Goal: Task Accomplishment & Management: Complete application form

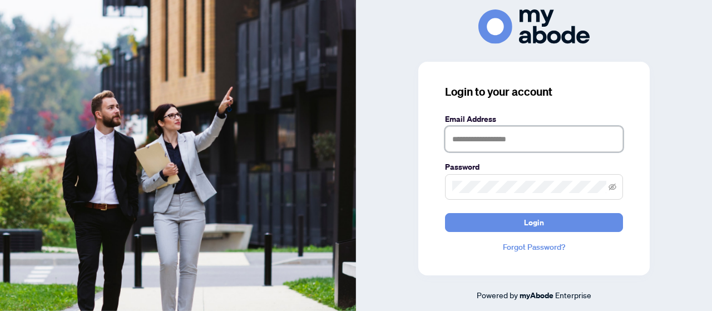
click at [488, 136] on input "text" at bounding box center [534, 139] width 178 height 26
type input "**********"
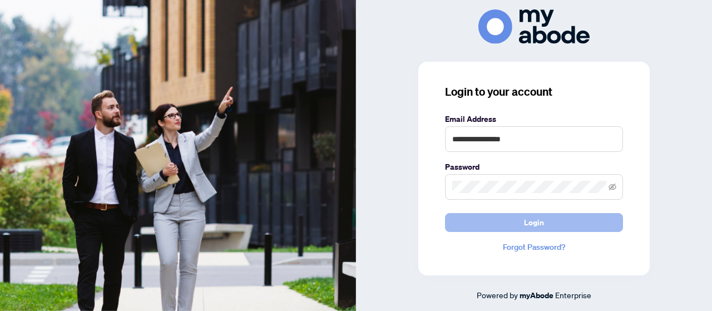
click at [584, 224] on button "Login" at bounding box center [534, 222] width 178 height 19
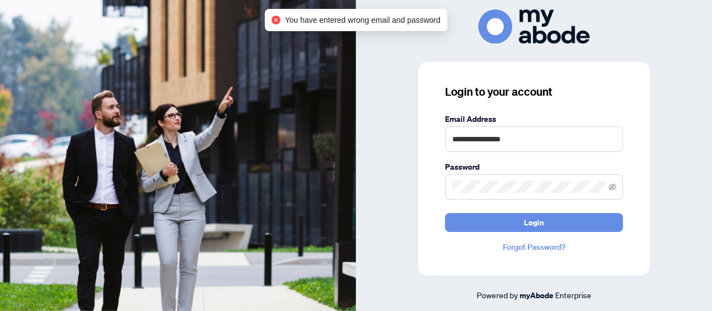
click at [514, 196] on span at bounding box center [534, 187] width 178 height 26
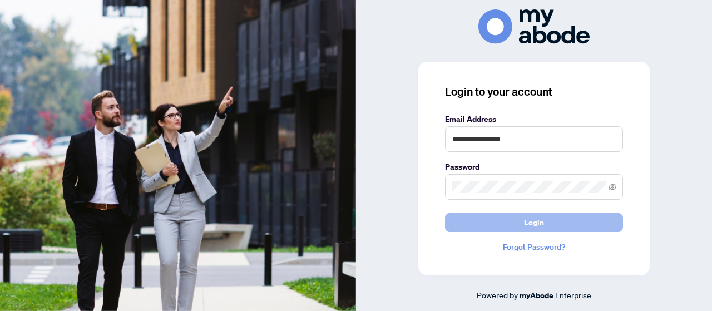
click at [513, 221] on button "Login" at bounding box center [534, 222] width 178 height 19
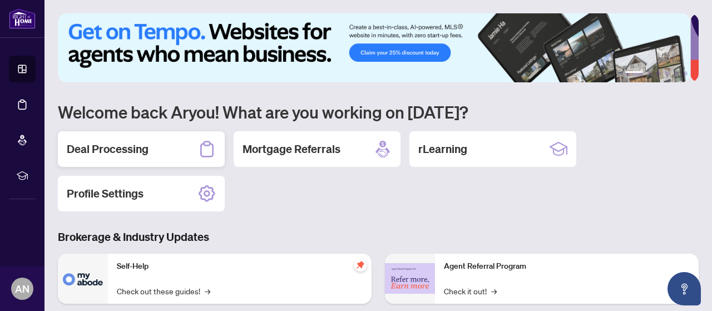
click at [132, 152] on h2 "Deal Processing" at bounding box center [108, 149] width 82 height 16
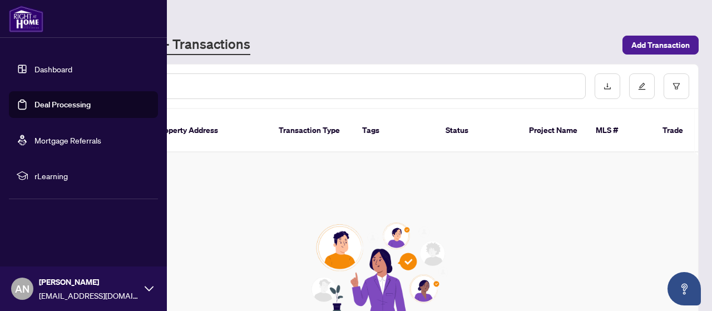
click at [55, 64] on link "Dashboard" at bounding box center [53, 69] width 38 height 10
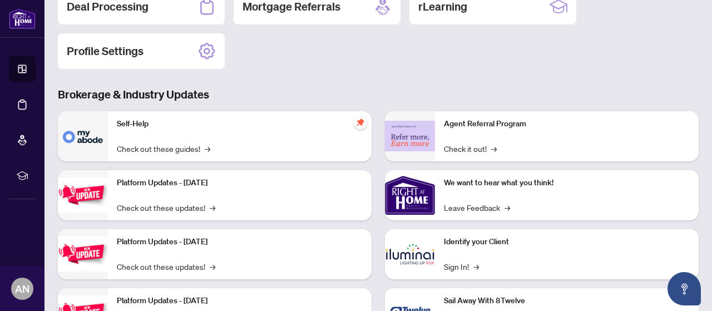
scroll to position [167, 0]
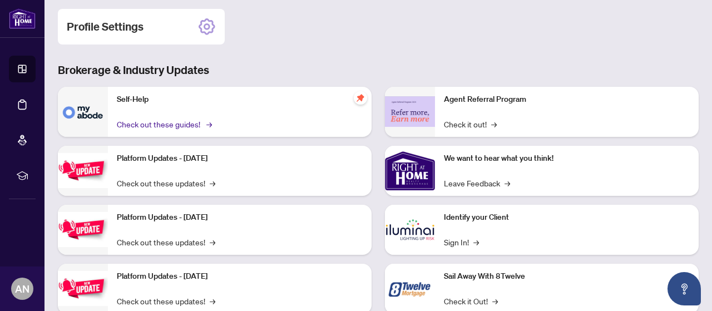
click at [166, 118] on link "Check out these guides! →" at bounding box center [163, 124] width 93 height 12
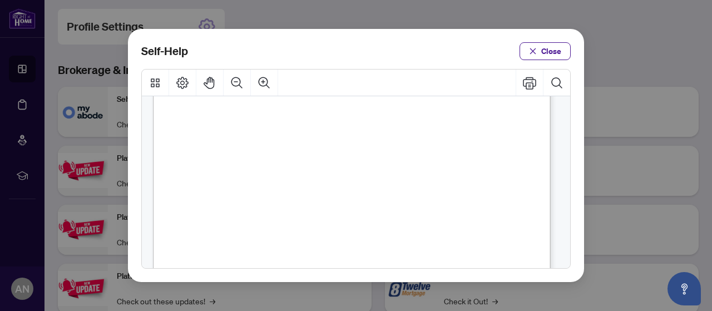
scroll to position [334, 0]
click at [375, 219] on span "PDF" at bounding box center [376, 214] width 15 height 11
click at [545, 47] on span "Close" at bounding box center [551, 51] width 20 height 18
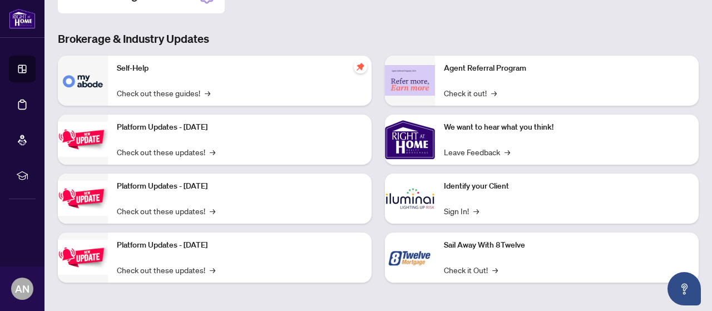
scroll to position [87, 0]
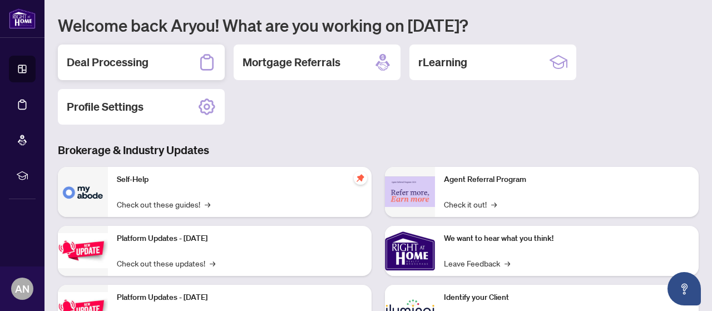
click at [152, 70] on div "Deal Processing" at bounding box center [141, 62] width 167 height 36
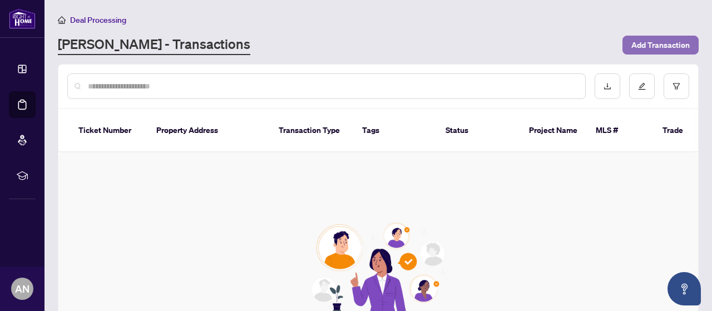
click at [631, 44] on span "Add Transaction" at bounding box center [660, 45] width 58 height 18
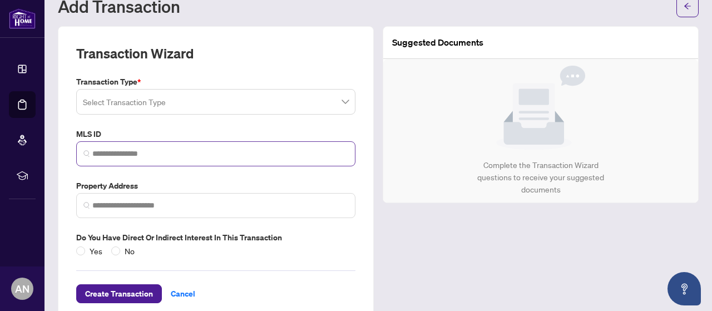
scroll to position [56, 0]
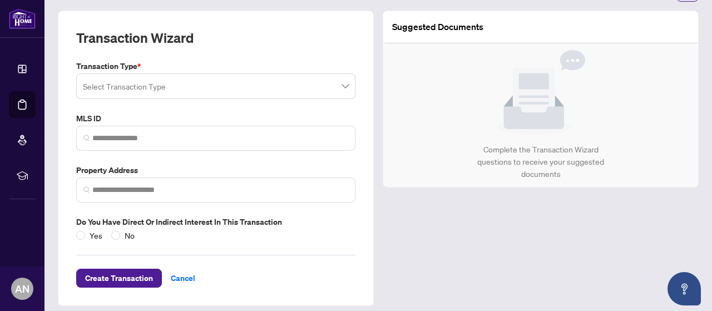
click at [338, 87] on span at bounding box center [216, 86] width 266 height 21
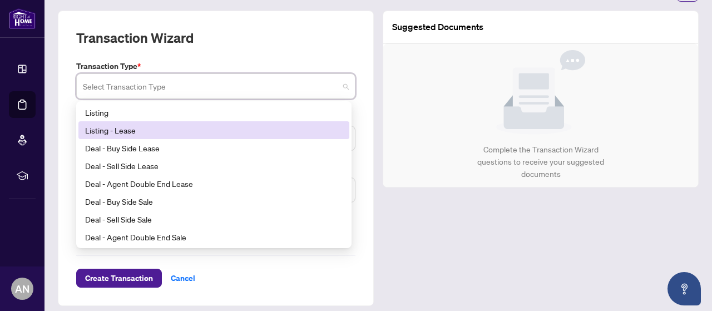
click at [278, 128] on div "Listing - Lease" at bounding box center [214, 130] width 258 height 12
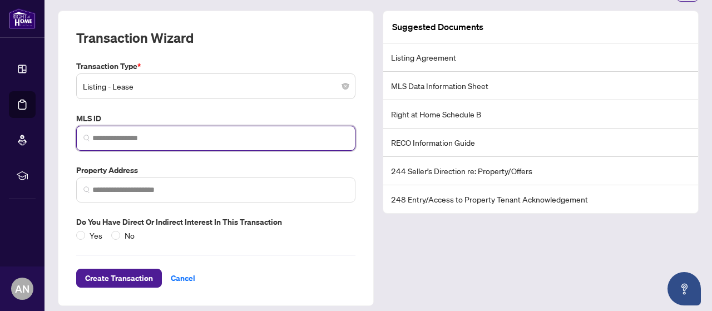
click at [270, 138] on input "search" at bounding box center [220, 138] width 256 height 12
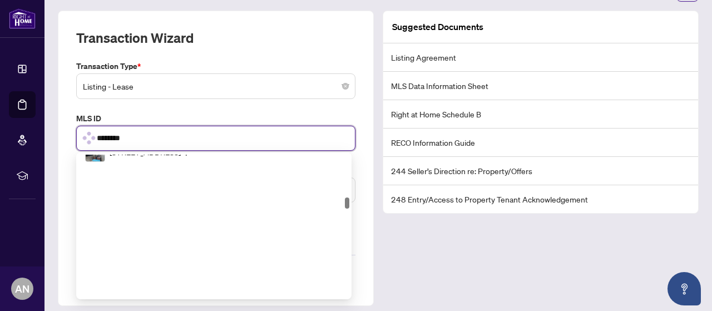
scroll to position [602, 0]
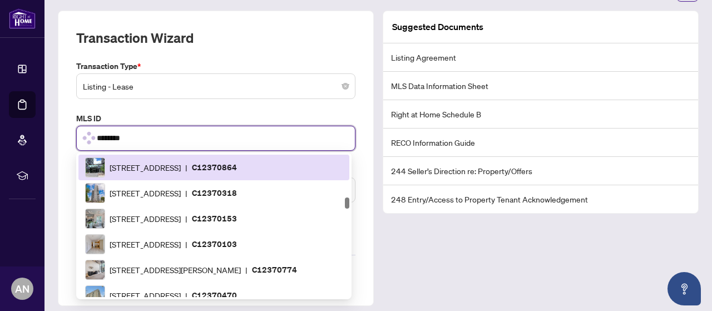
type input "*********"
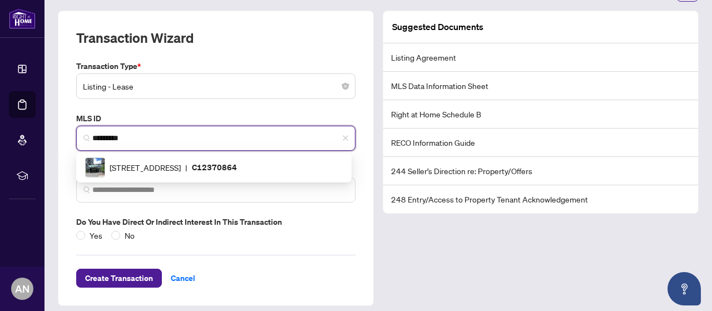
scroll to position [0, 0]
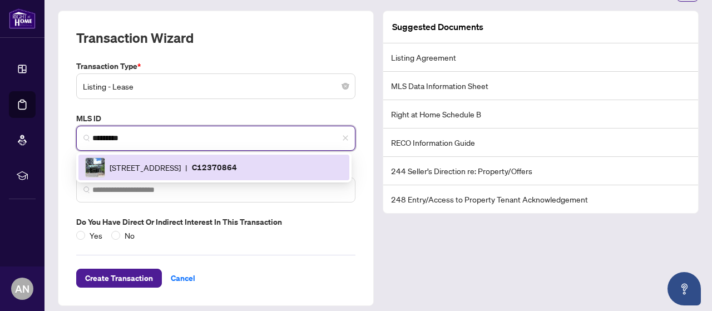
click at [274, 174] on div "1030 King St, Toronto, Ontario M6K 0B4, Canada | C12370864" at bounding box center [214, 167] width 258 height 20
type input "**********"
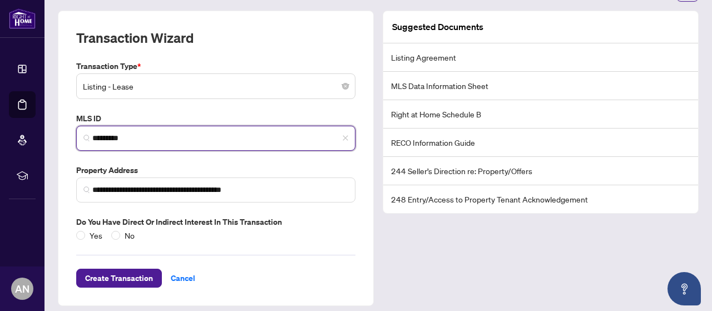
click at [135, 137] on input "*********" at bounding box center [220, 138] width 256 height 12
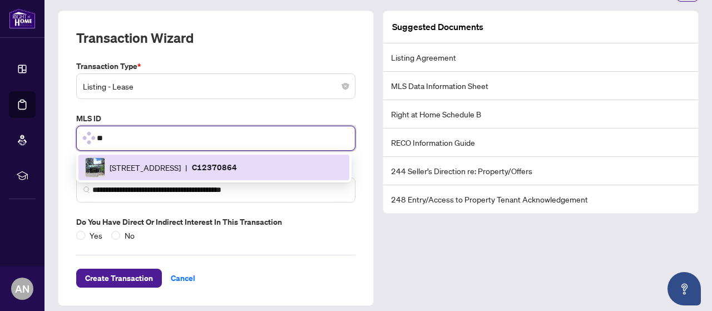
type input "*"
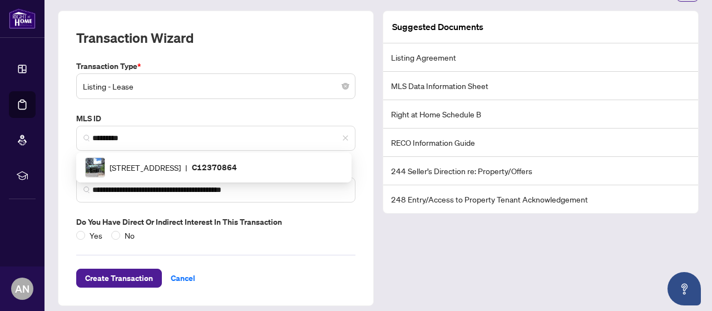
click at [384, 259] on div "Suggested Documents Listing Agreement MLS Data Information Sheet Right at Home …" at bounding box center [540, 158] width 325 height 295
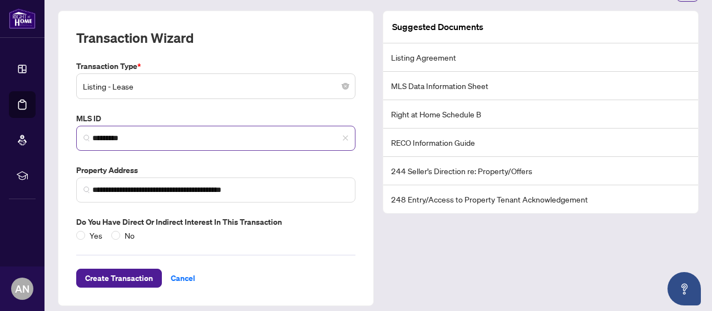
click at [263, 145] on span "*********" at bounding box center [215, 138] width 279 height 25
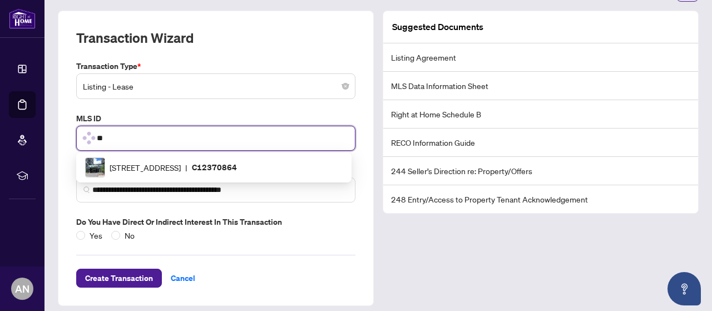
type input "*"
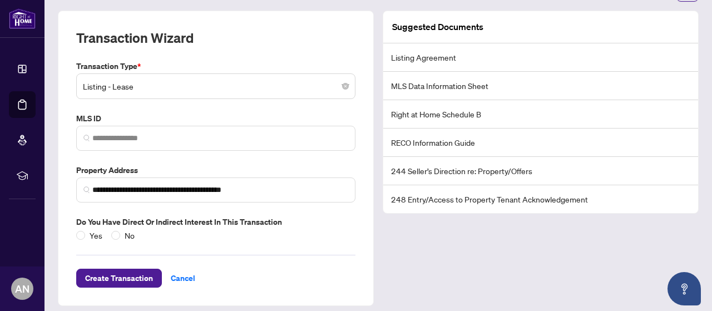
click at [398, 270] on div "Suggested Documents Listing Agreement MLS Data Information Sheet Right at Home …" at bounding box center [540, 158] width 325 height 295
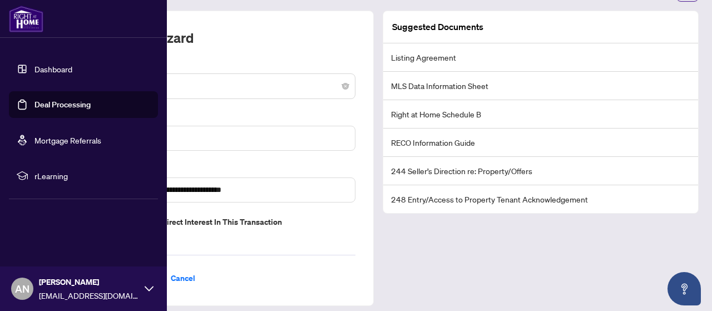
click at [52, 66] on link "Dashboard" at bounding box center [53, 69] width 38 height 10
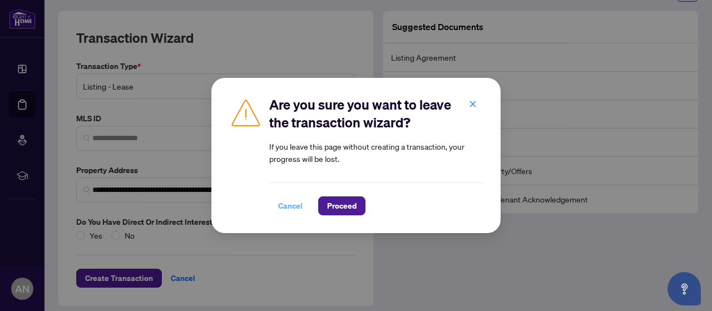
click at [302, 205] on button "Cancel" at bounding box center [290, 205] width 42 height 19
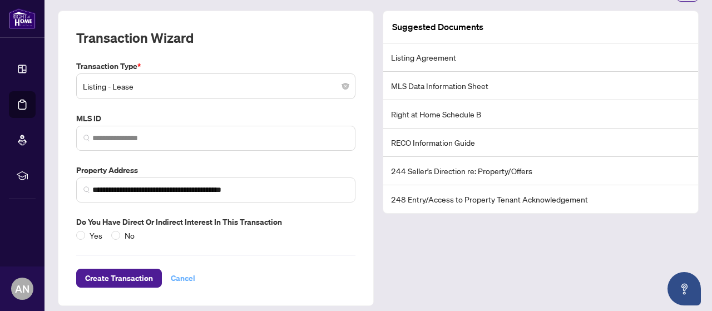
click at [194, 271] on button "Cancel" at bounding box center [183, 278] width 42 height 19
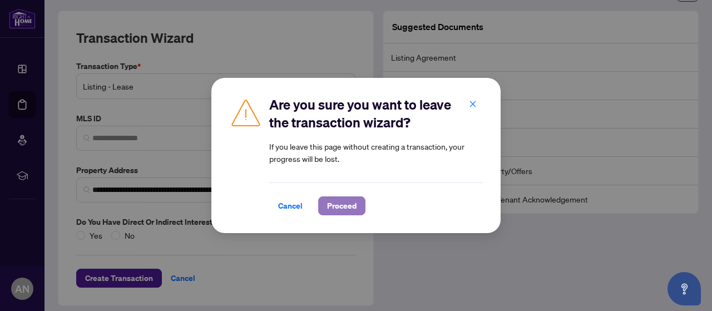
click at [333, 202] on span "Proceed" at bounding box center [341, 206] width 29 height 18
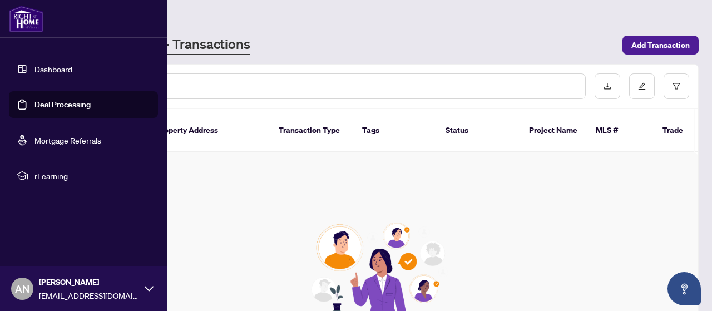
click at [43, 71] on link "Dashboard" at bounding box center [53, 69] width 38 height 10
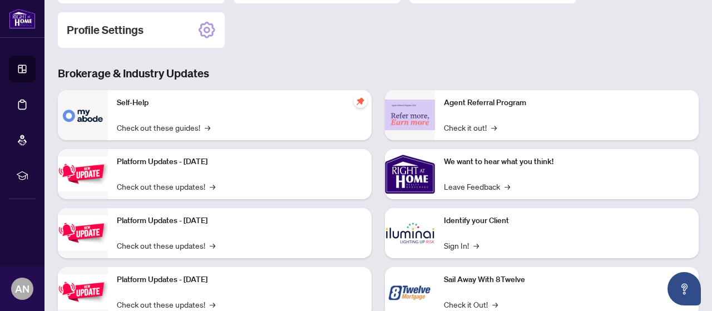
scroll to position [167, 0]
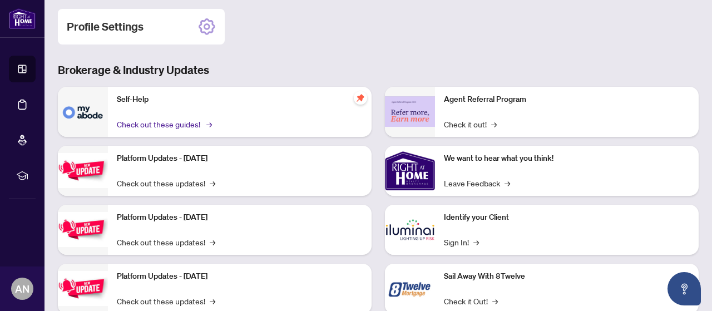
click at [187, 122] on link "Check out these guides! →" at bounding box center [163, 124] width 93 height 12
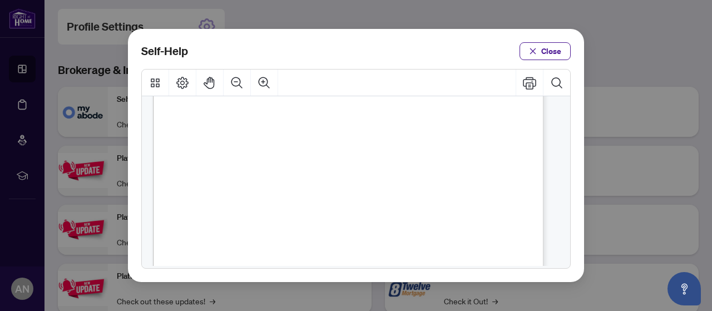
scroll to position [389, 0]
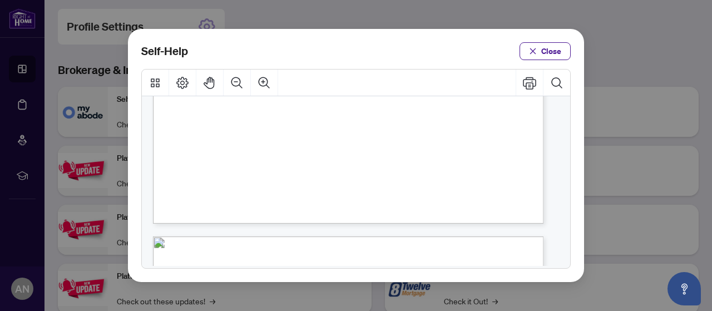
click at [372, 152] on span "PDF" at bounding box center [372, 151] width 14 height 11
click at [553, 46] on span "Close" at bounding box center [551, 51] width 20 height 18
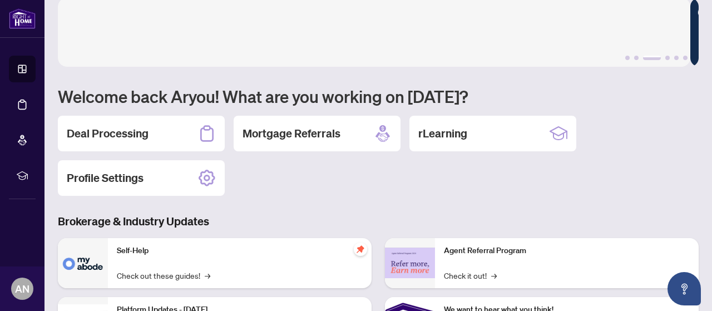
scroll to position [0, 0]
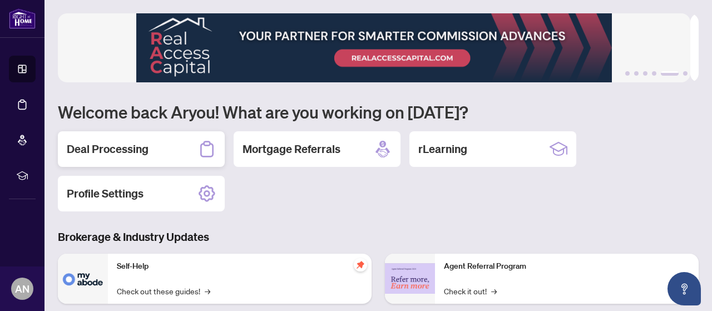
click at [119, 149] on h2 "Deal Processing" at bounding box center [108, 149] width 82 height 16
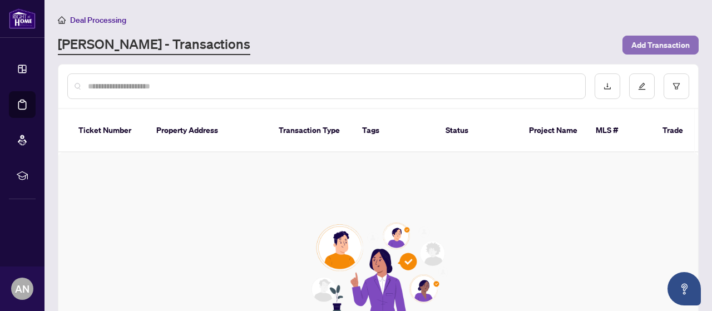
click at [642, 38] on span "Add Transaction" at bounding box center [660, 45] width 58 height 18
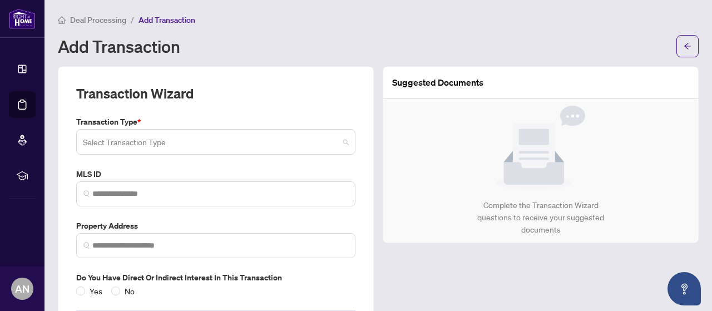
click at [211, 143] on input "search" at bounding box center [211, 143] width 256 height 24
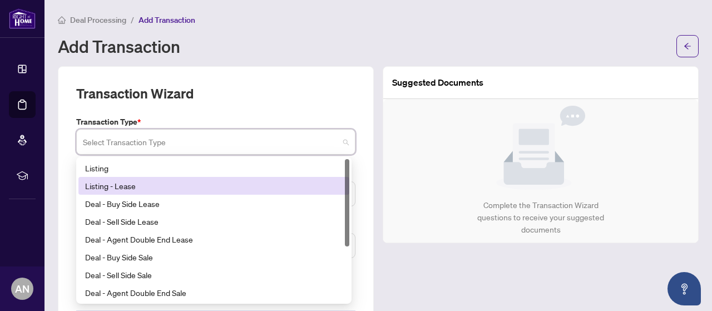
click at [201, 183] on div "Listing - Lease" at bounding box center [214, 186] width 258 height 12
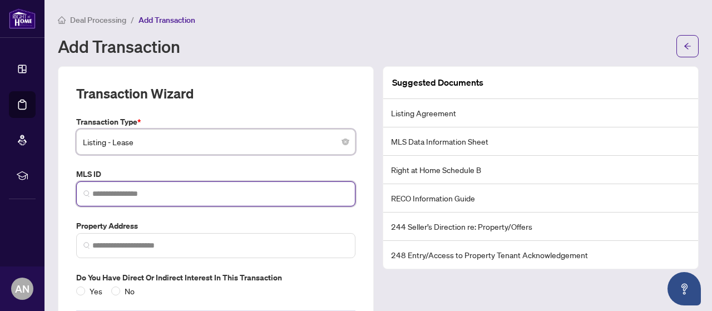
click at [185, 193] on input "search" at bounding box center [220, 194] width 256 height 12
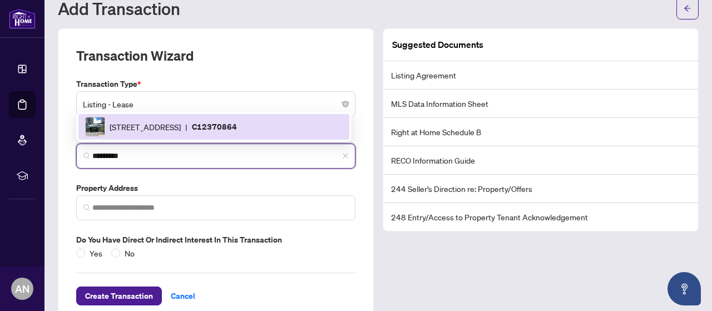
scroll to position [56, 0]
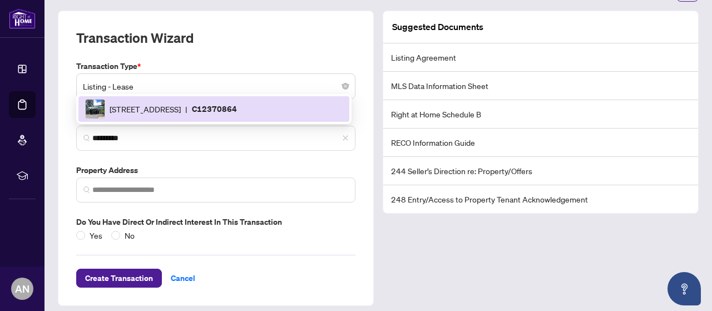
click at [446, 233] on div "Suggested Documents Listing Agreement MLS Data Information Sheet Right at Home …" at bounding box center [540, 158] width 325 height 295
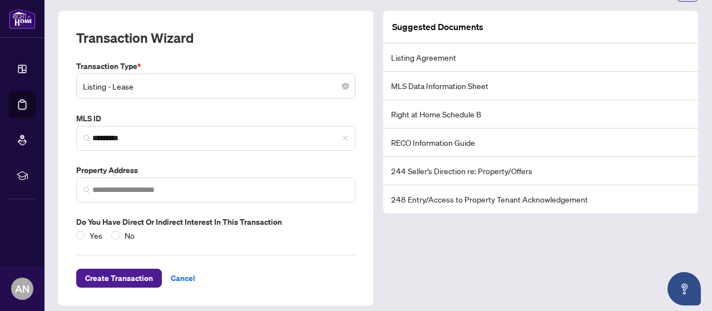
click at [446, 233] on div "Suggested Documents Listing Agreement MLS Data Information Sheet Right at Home …" at bounding box center [540, 158] width 325 height 295
click at [131, 130] on span "*********" at bounding box center [215, 138] width 279 height 25
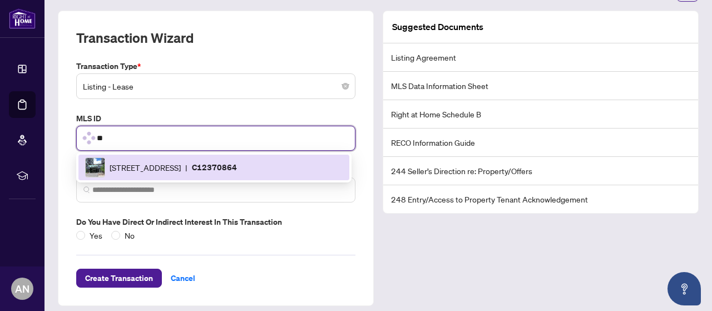
type input "*"
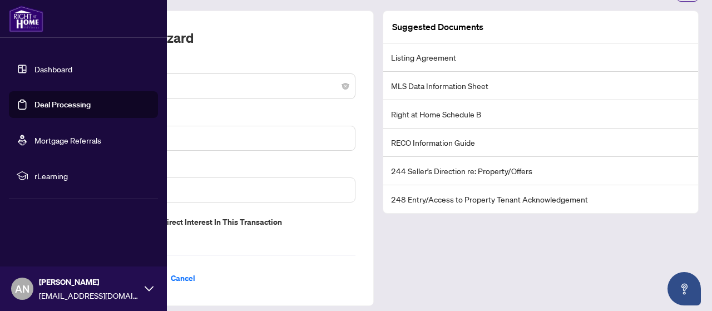
click at [34, 66] on link "Dashboard" at bounding box center [53, 69] width 38 height 10
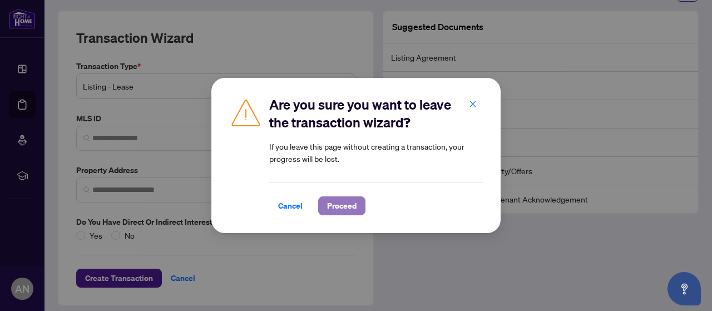
click at [336, 215] on button "Proceed" at bounding box center [341, 205] width 47 height 19
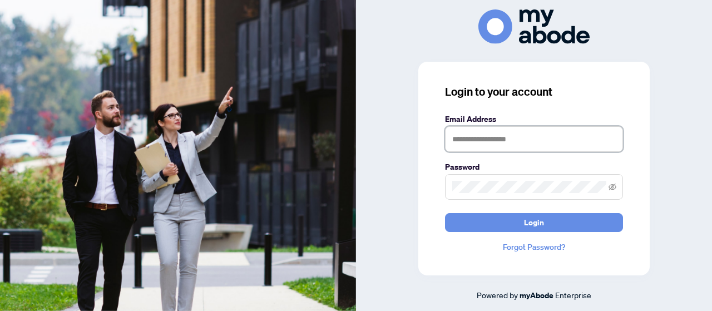
click at [494, 137] on input "text" at bounding box center [534, 139] width 178 height 26
type input "**********"
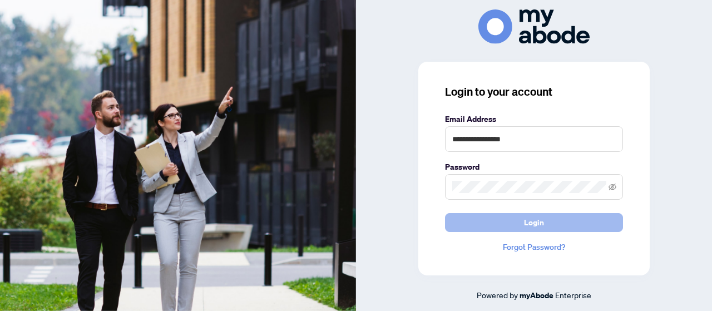
click at [525, 222] on span "Login" at bounding box center [534, 223] width 20 height 18
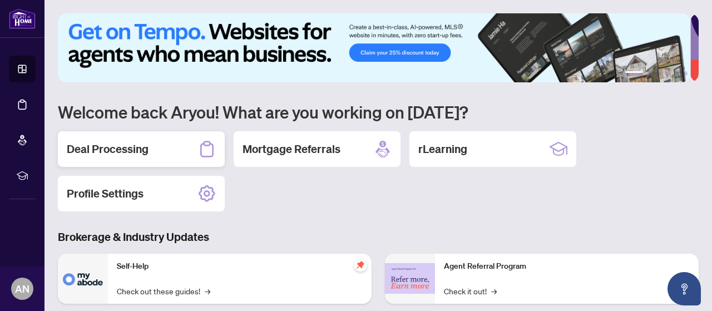
click at [101, 144] on h2 "Deal Processing" at bounding box center [108, 149] width 82 height 16
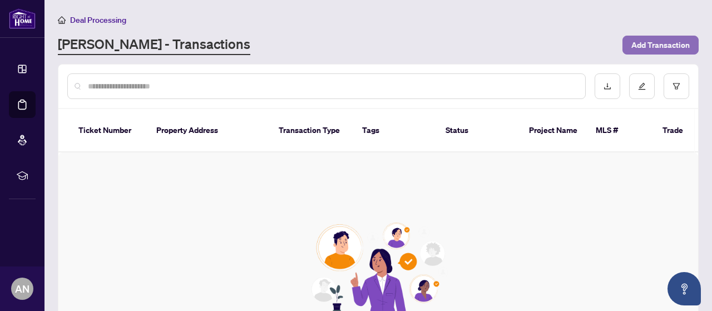
click at [657, 45] on span "Add Transaction" at bounding box center [660, 45] width 58 height 18
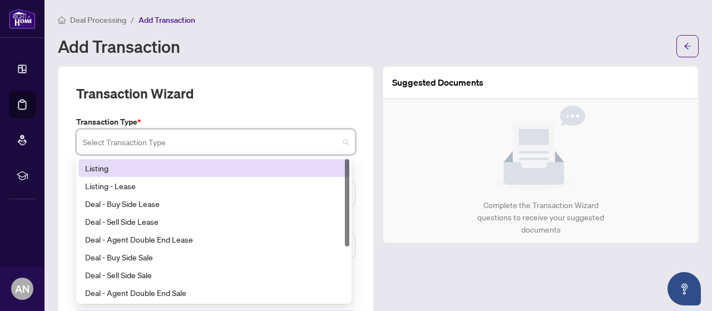
click at [140, 145] on input "search" at bounding box center [211, 143] width 256 height 24
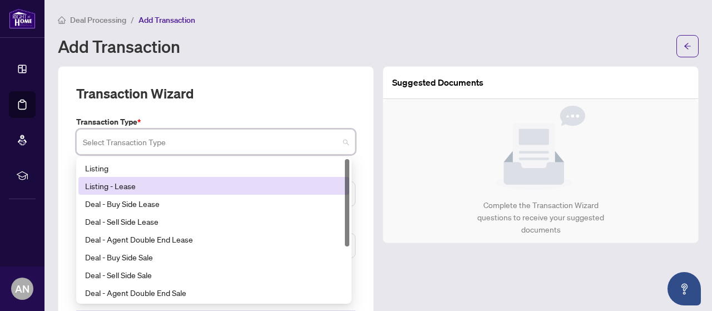
click at [137, 185] on div "Listing - Lease" at bounding box center [214, 186] width 258 height 12
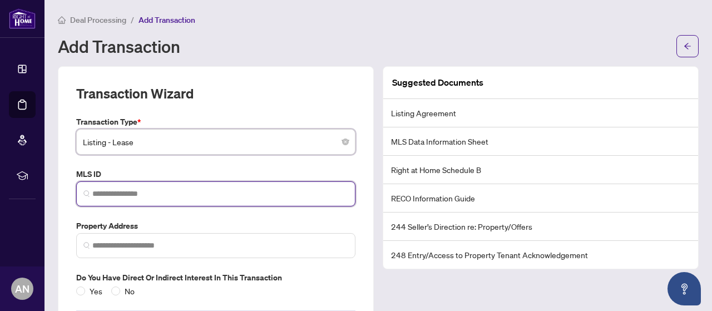
click at [142, 196] on input "search" at bounding box center [220, 194] width 256 height 12
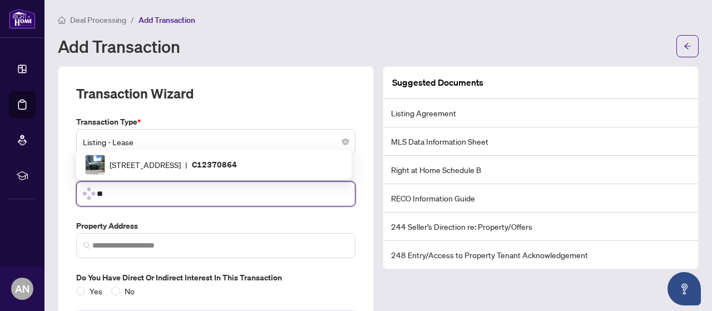
type input "*"
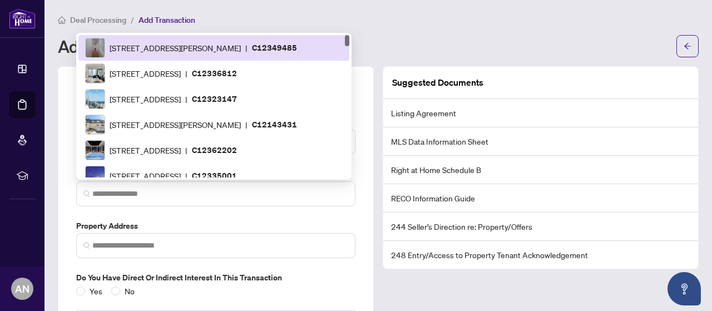
click at [385, 16] on div "Deal Processing / Add Transaction" at bounding box center [378, 19] width 641 height 13
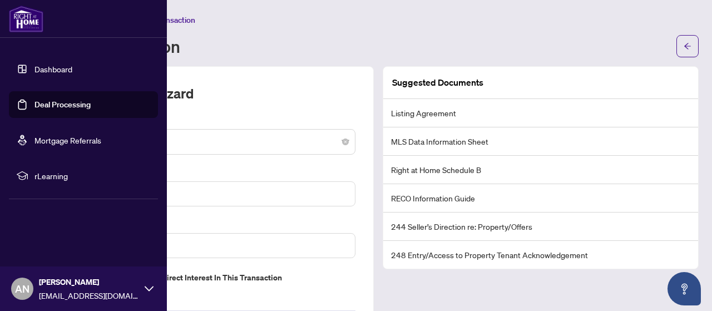
click at [34, 70] on link "Dashboard" at bounding box center [53, 69] width 38 height 10
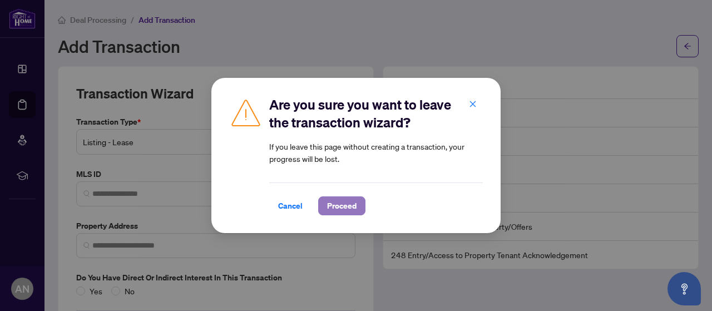
click at [328, 206] on span "Proceed" at bounding box center [341, 206] width 29 height 18
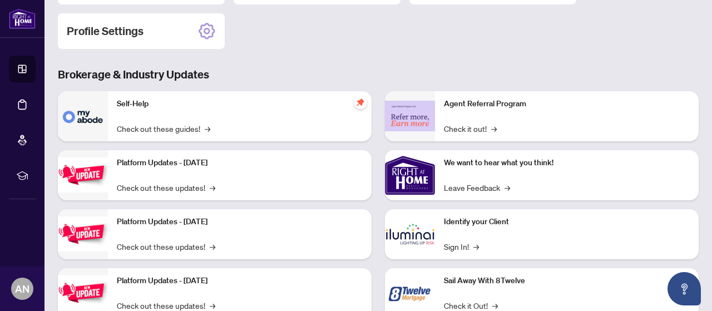
scroll to position [167, 0]
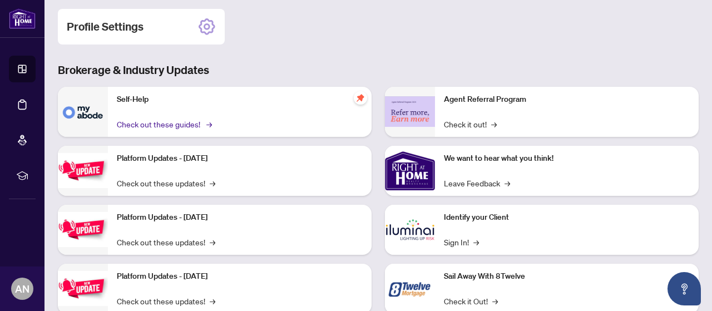
click at [169, 122] on link "Check out these guides! →" at bounding box center [163, 124] width 93 height 12
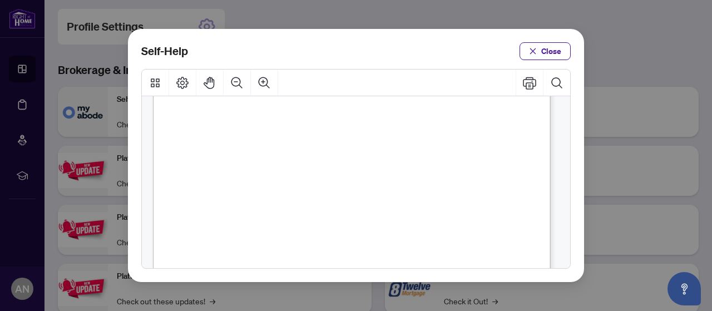
scroll to position [334, 0]
click at [375, 215] on span "PDF" at bounding box center [376, 214] width 15 height 11
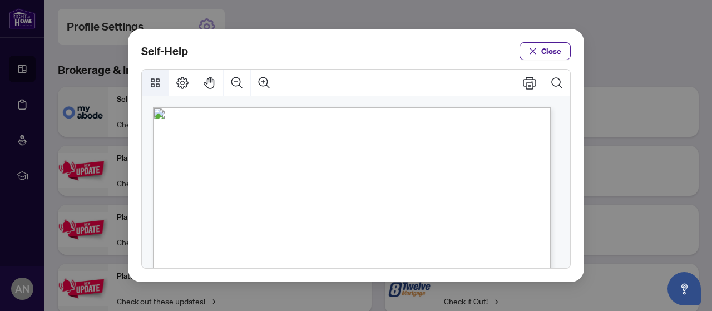
click at [156, 84] on icon "Thumbnails" at bounding box center [155, 82] width 9 height 9
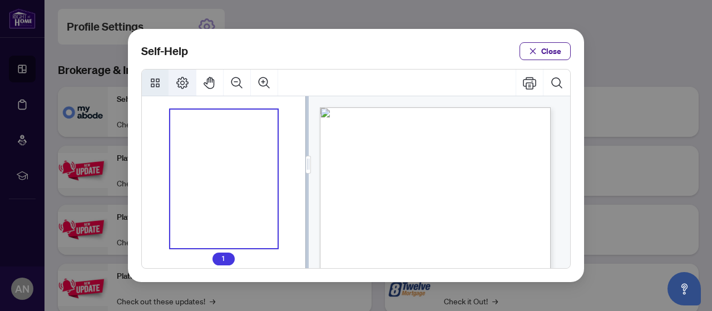
click at [176, 82] on icon "Page Layout" at bounding box center [182, 83] width 12 height 12
click at [540, 54] on button "Close" at bounding box center [544, 51] width 51 height 18
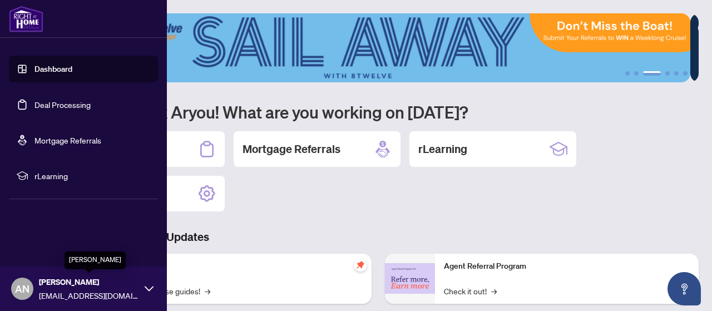
click at [96, 286] on span "[PERSON_NAME]" at bounding box center [89, 282] width 100 height 12
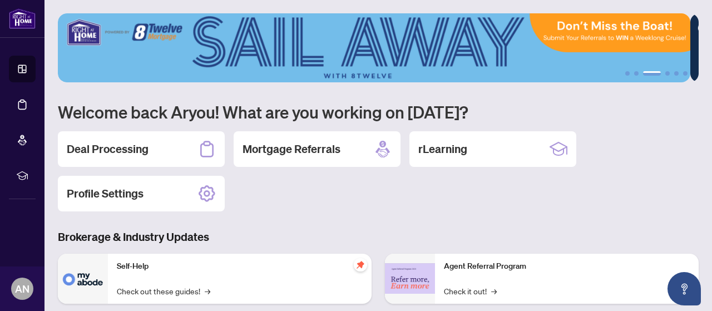
click at [314, 199] on div "Deal Processing Mortgage Referrals rLearning Profile Settings" at bounding box center [378, 171] width 641 height 80
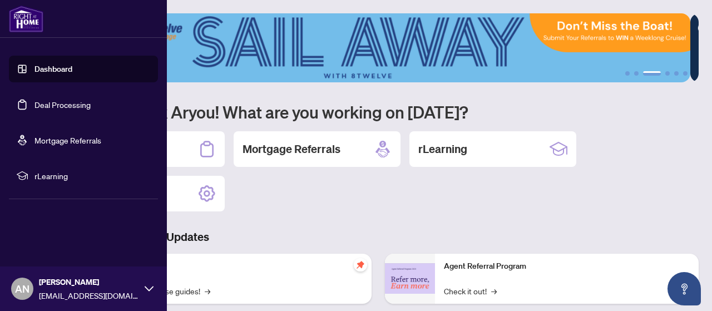
click at [32, 22] on img at bounding box center [26, 19] width 34 height 27
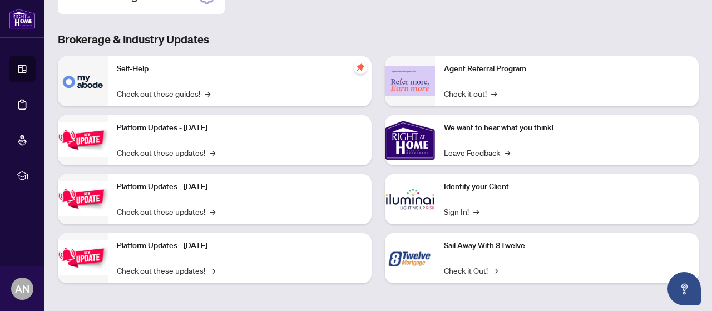
scroll to position [198, 0]
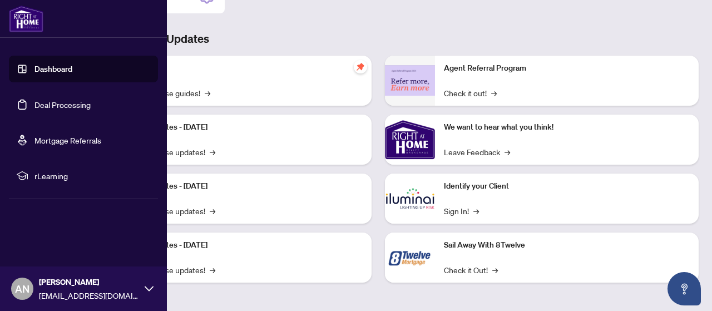
click at [72, 105] on link "Deal Processing" at bounding box center [62, 105] width 56 height 10
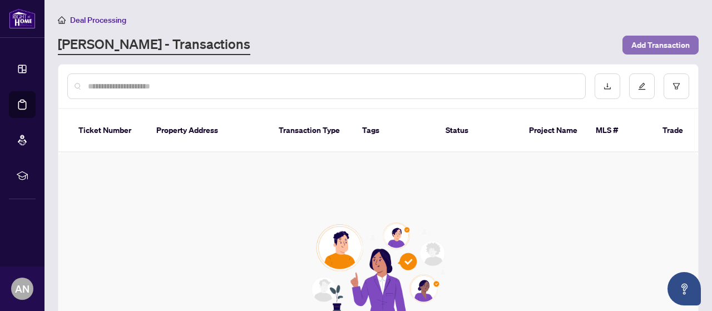
click at [652, 50] on span "Add Transaction" at bounding box center [660, 45] width 58 height 18
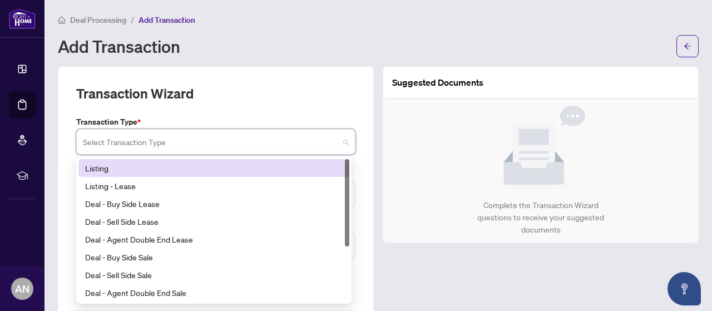
click at [172, 138] on input "search" at bounding box center [211, 143] width 256 height 24
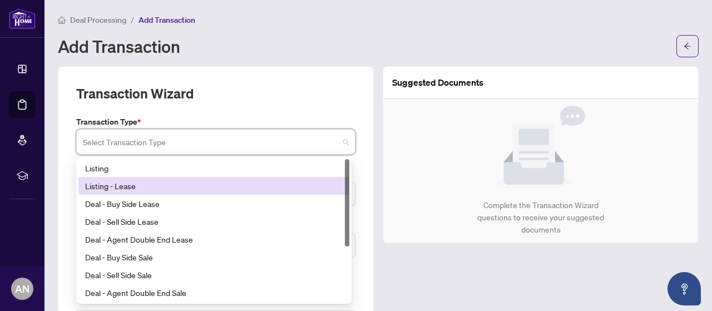
click at [169, 184] on div "Listing - Lease" at bounding box center [214, 186] width 258 height 12
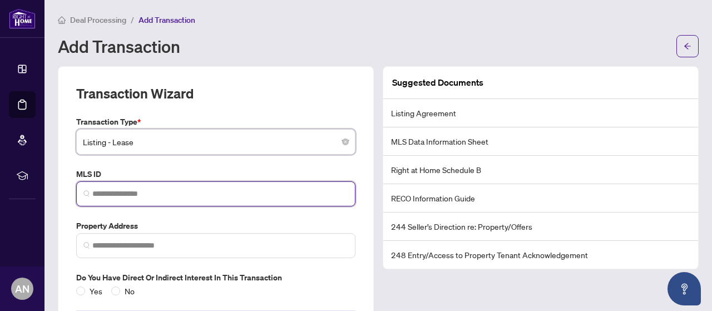
click at [165, 192] on input "search" at bounding box center [220, 194] width 256 height 12
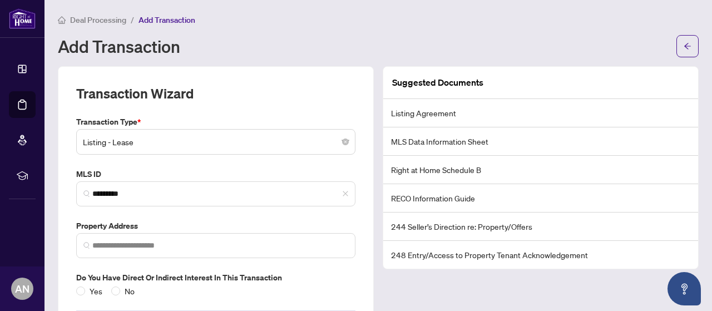
click at [280, 77] on div "Transaction Wizard Transaction Type * Listing - Lease 13 14 15 Listing Listing …" at bounding box center [216, 213] width 316 height 295
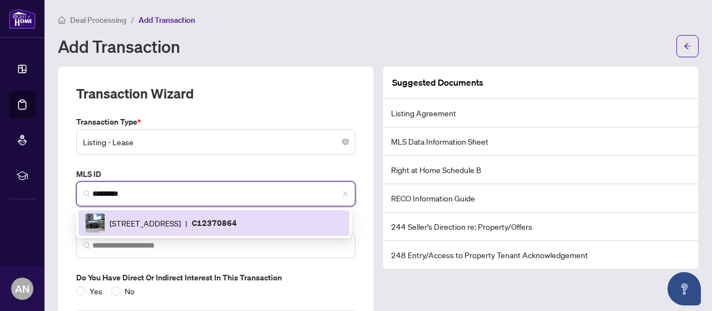
click at [169, 189] on input "*********" at bounding box center [220, 194] width 256 height 12
click at [181, 228] on span "[STREET_ADDRESS]" at bounding box center [145, 223] width 71 height 12
type input "*********"
type input "**********"
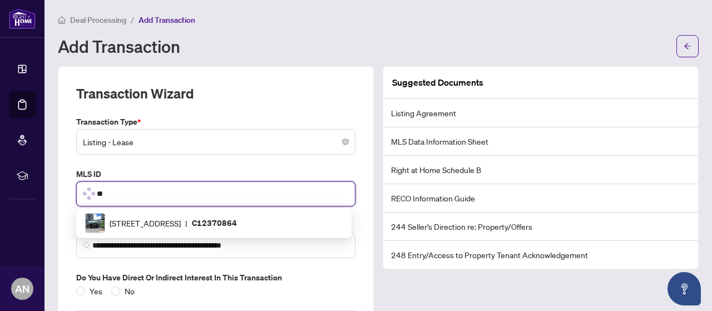
type input "*"
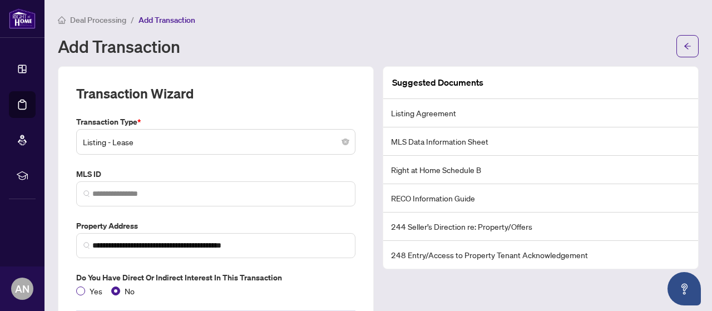
click at [79, 285] on label "Yes" at bounding box center [91, 291] width 31 height 12
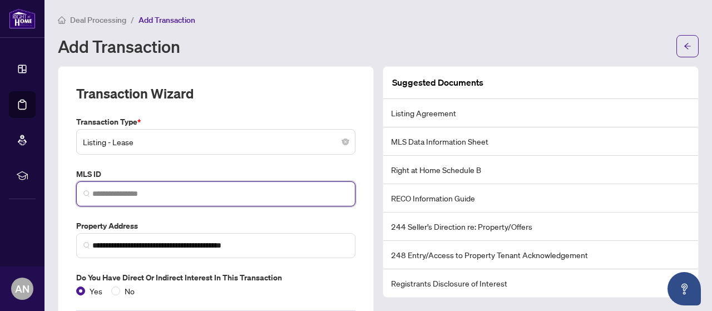
click at [140, 193] on input "search" at bounding box center [220, 194] width 256 height 12
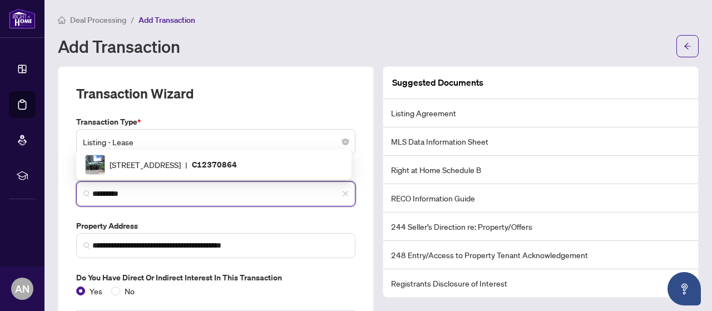
type input "*********"
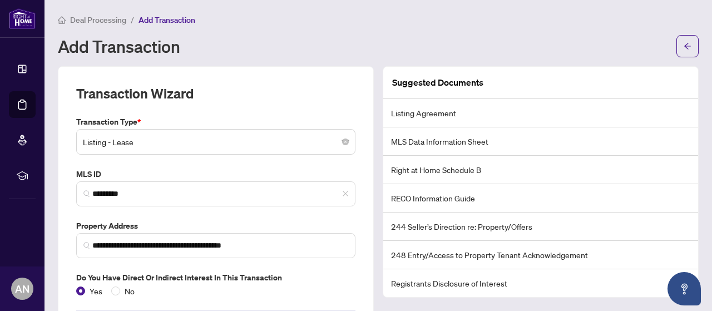
click at [170, 210] on div "**********" at bounding box center [216, 206] width 288 height 181
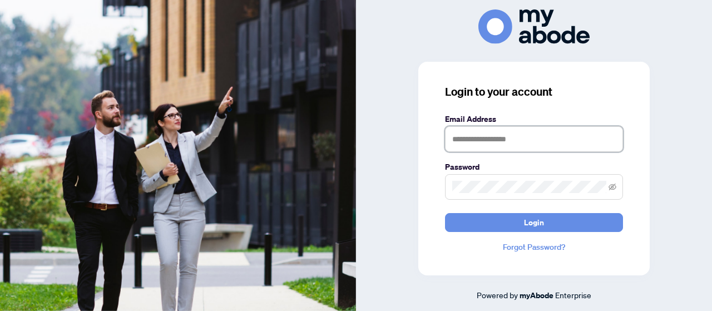
click at [477, 135] on input "text" at bounding box center [534, 139] width 178 height 26
type input "**********"
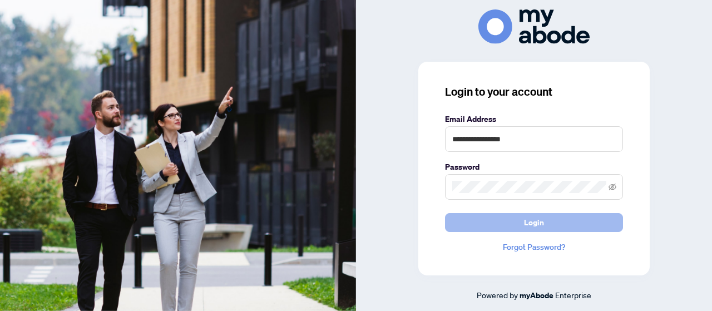
click at [496, 224] on button "Login" at bounding box center [534, 222] width 178 height 19
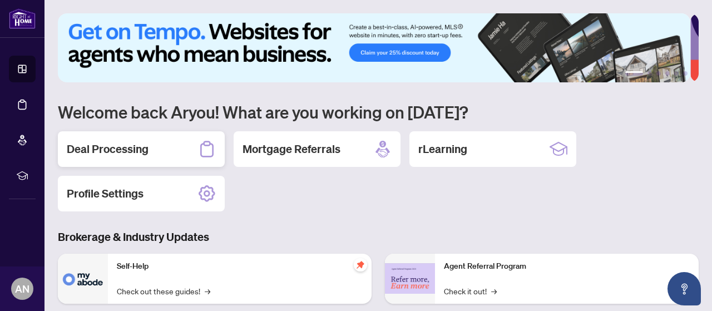
click at [115, 142] on h2 "Deal Processing" at bounding box center [108, 149] width 82 height 16
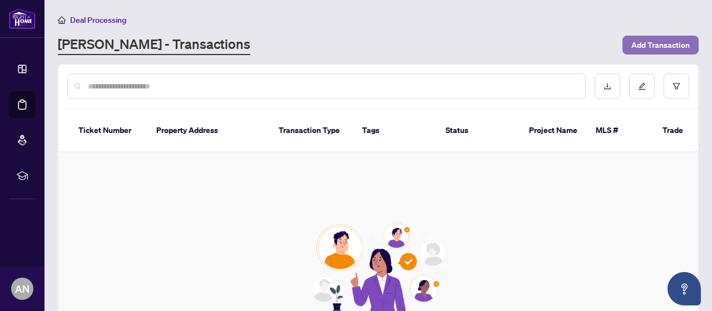
click at [663, 38] on span "Add Transaction" at bounding box center [660, 45] width 58 height 18
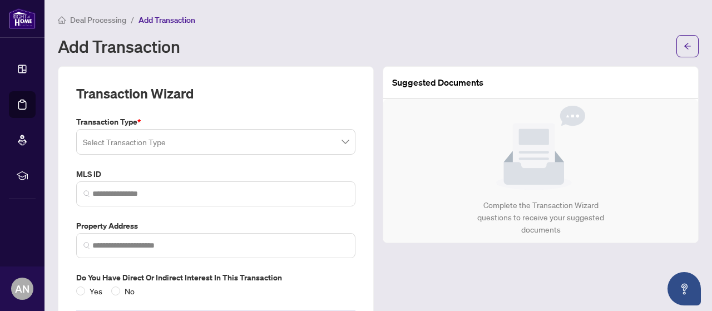
click at [333, 142] on input "search" at bounding box center [211, 143] width 256 height 24
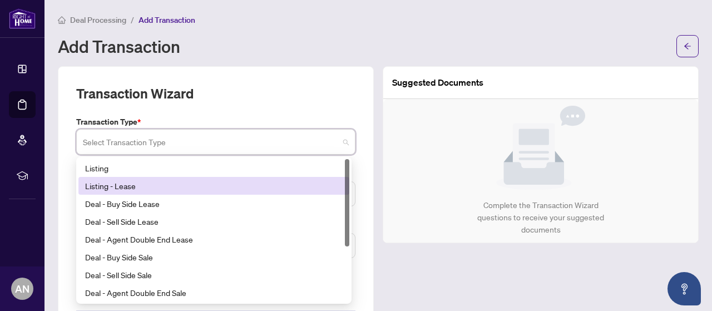
click at [278, 187] on div "Listing - Lease" at bounding box center [214, 186] width 258 height 12
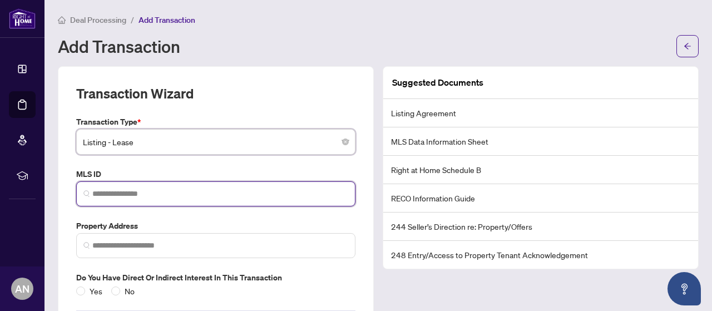
click at [278, 194] on input "search" at bounding box center [220, 194] width 256 height 12
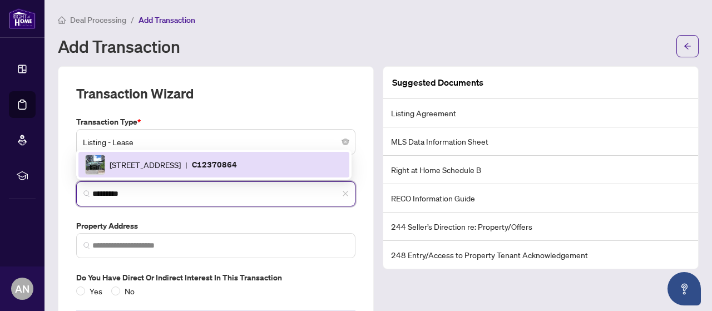
type input "*********"
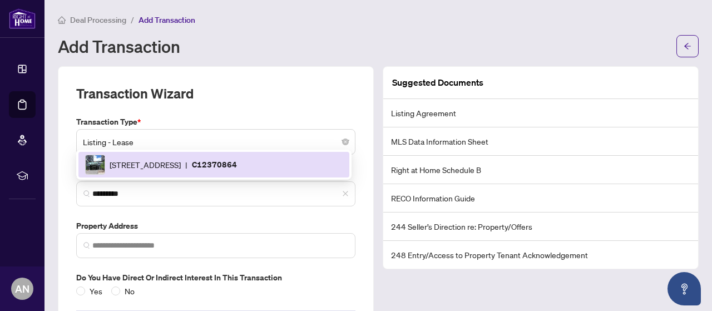
click at [321, 103] on div "Transaction Wizard" at bounding box center [215, 100] width 279 height 31
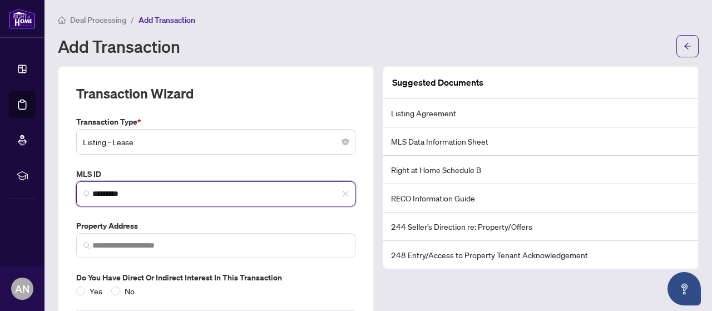
click at [166, 191] on input "*********" at bounding box center [220, 194] width 256 height 12
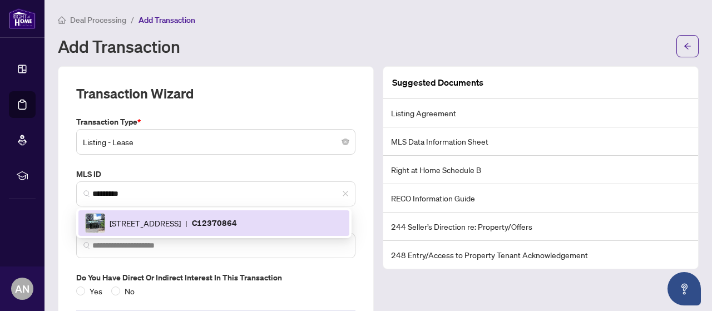
click at [226, 170] on label "MLS ID" at bounding box center [215, 174] width 279 height 12
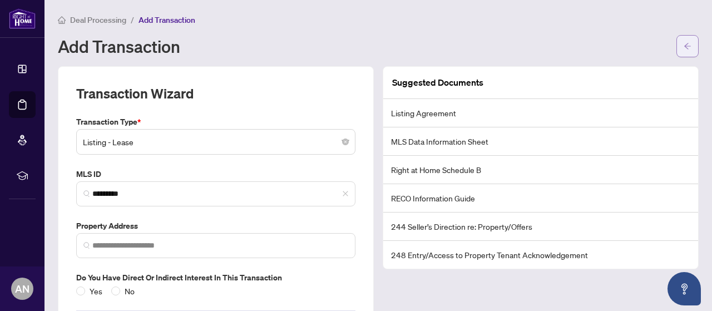
click at [684, 41] on span "button" at bounding box center [688, 46] width 8 height 18
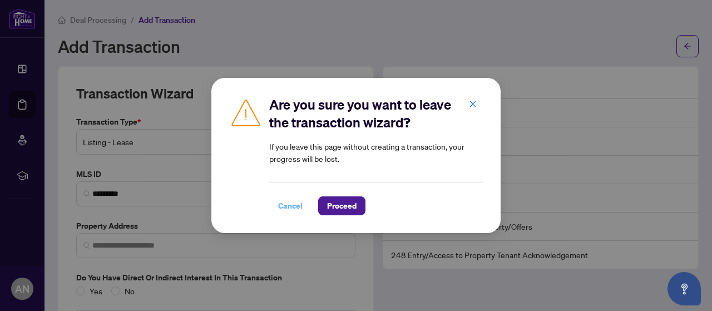
click at [291, 212] on span "Cancel" at bounding box center [290, 206] width 24 height 18
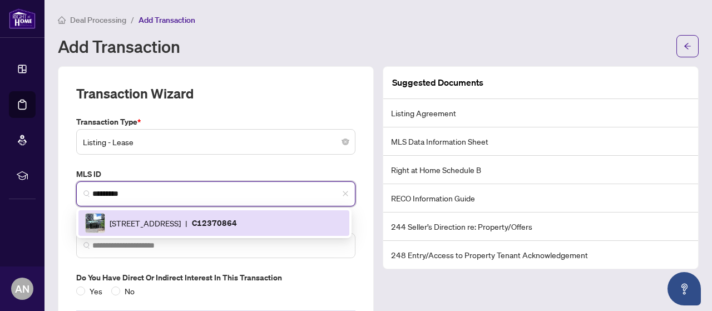
click at [186, 191] on input "*********" at bounding box center [220, 194] width 256 height 12
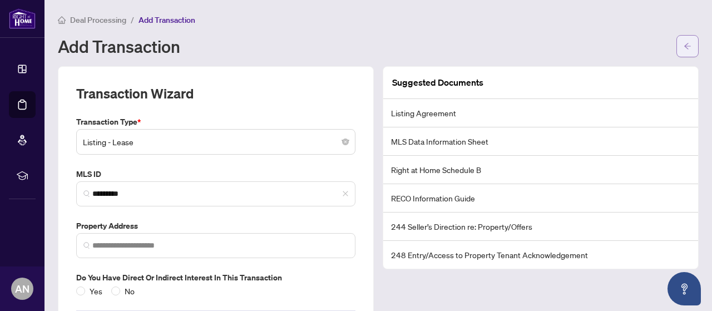
click at [685, 42] on button "button" at bounding box center [687, 46] width 22 height 22
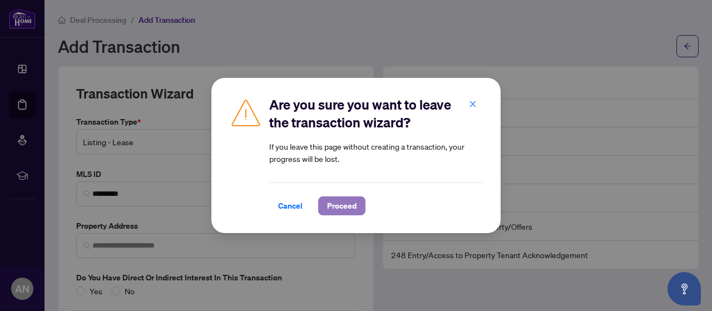
click at [329, 206] on span "Proceed" at bounding box center [341, 206] width 29 height 18
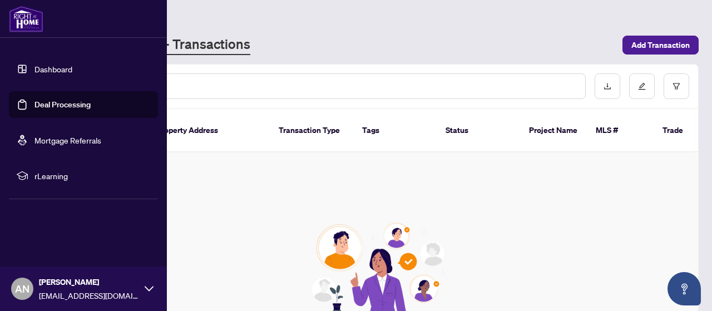
click at [34, 70] on link "Dashboard" at bounding box center [53, 69] width 38 height 10
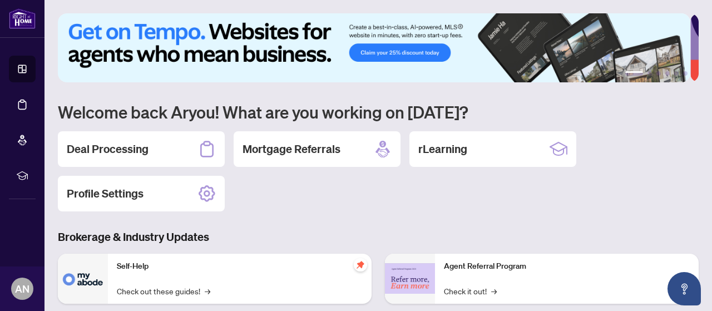
click at [311, 122] on div "1 2 3 4 5 6 Welcome back Aryou! What are you working on today? Deal Processing …" at bounding box center [378, 255] width 641 height 484
click at [174, 163] on div "Deal Processing" at bounding box center [141, 149] width 167 height 36
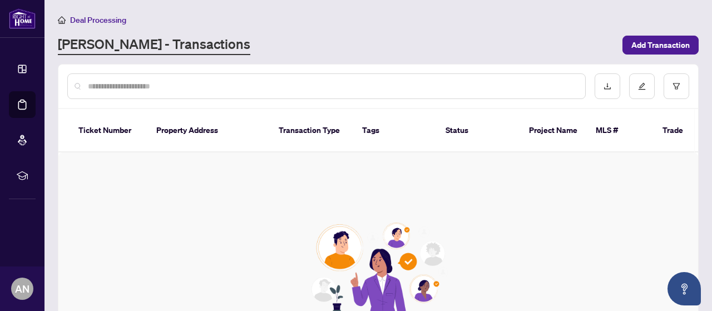
click at [166, 86] on input "text" at bounding box center [332, 86] width 488 height 12
click at [651, 44] on span "Add Transaction" at bounding box center [660, 45] width 58 height 18
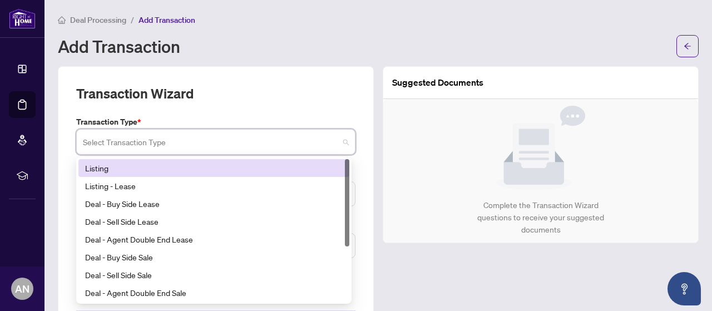
click at [264, 139] on input "search" at bounding box center [211, 143] width 256 height 24
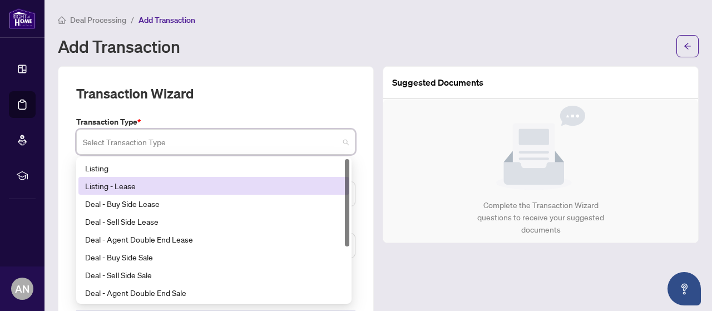
click at [221, 185] on div "Listing - Lease" at bounding box center [214, 186] width 258 height 12
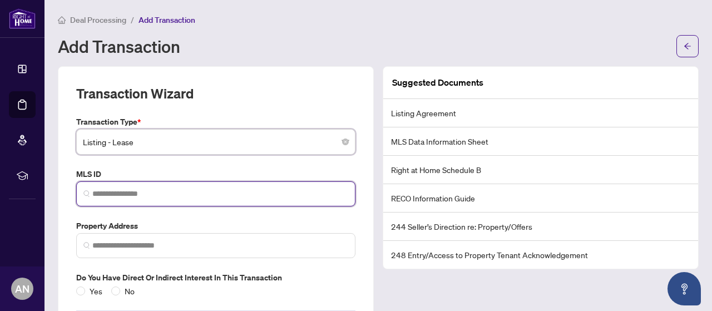
click at [218, 196] on input "search" at bounding box center [220, 194] width 256 height 12
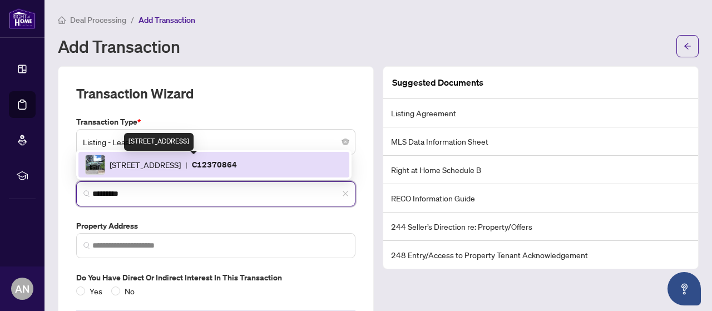
click at [181, 166] on span "[STREET_ADDRESS]" at bounding box center [145, 165] width 71 height 12
type input "*********"
type input "**********"
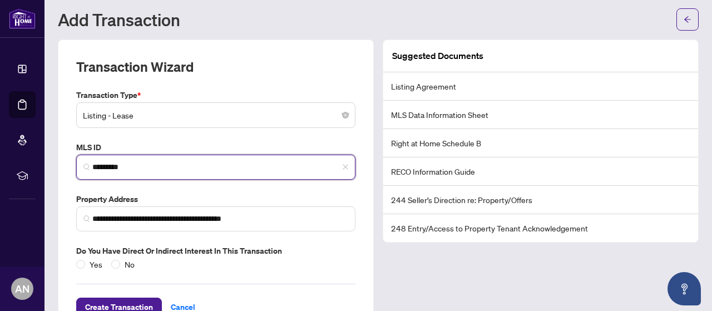
scroll to position [61, 0]
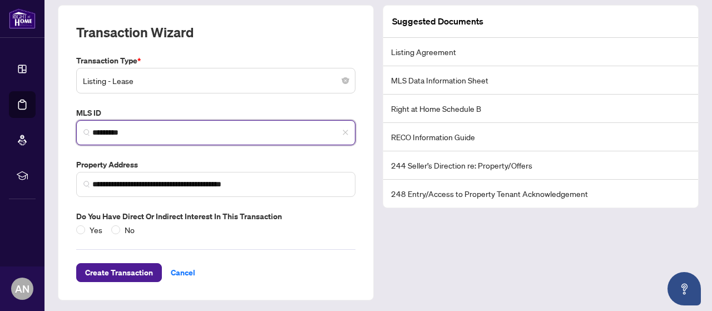
type input "*********"
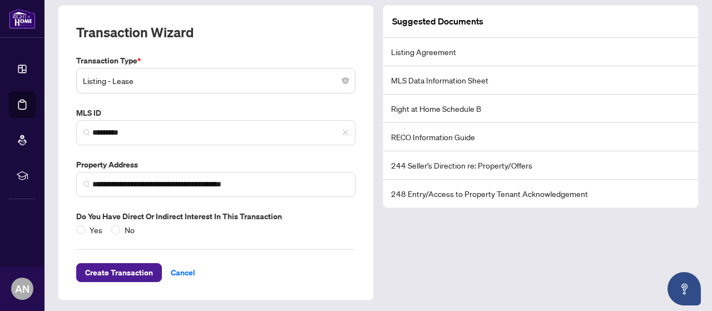
click at [415, 53] on li "Listing Agreement" at bounding box center [540, 52] width 315 height 28
click at [408, 222] on div "Suggested Documents Listing Agreement MLS Data Information Sheet Right at Home …" at bounding box center [540, 152] width 325 height 295
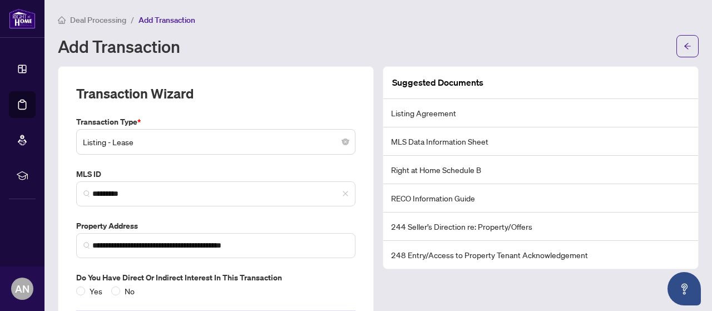
scroll to position [0, 0]
click at [430, 42] on div "Add Transaction" at bounding box center [364, 46] width 612 height 18
click at [676, 42] on button "button" at bounding box center [687, 46] width 22 height 22
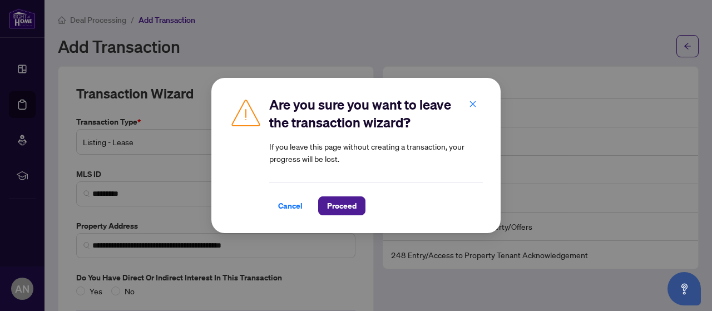
click at [355, 206] on span "Proceed" at bounding box center [341, 206] width 29 height 18
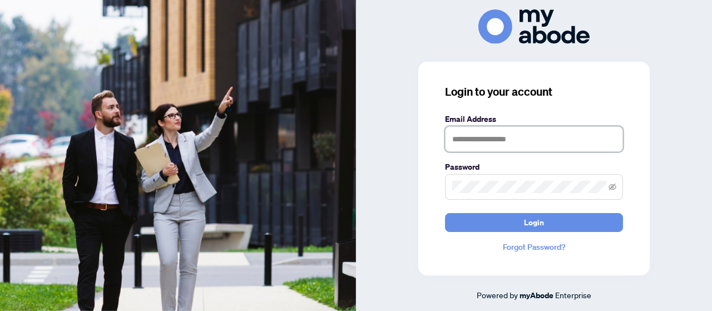
click at [476, 141] on input "text" at bounding box center [534, 139] width 178 height 26
type input "**********"
click at [492, 199] on span at bounding box center [534, 187] width 178 height 26
click at [445, 213] on button "Login" at bounding box center [534, 222] width 178 height 19
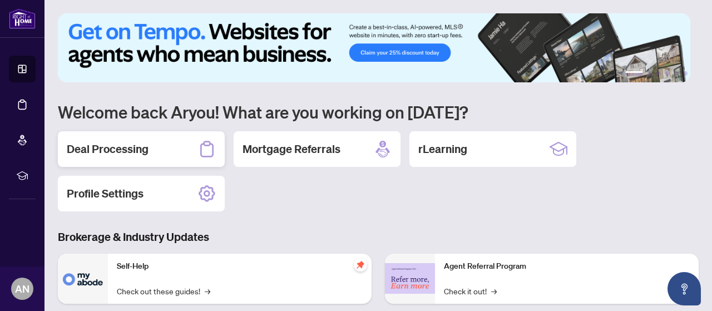
click at [107, 141] on h2 "Deal Processing" at bounding box center [108, 149] width 82 height 16
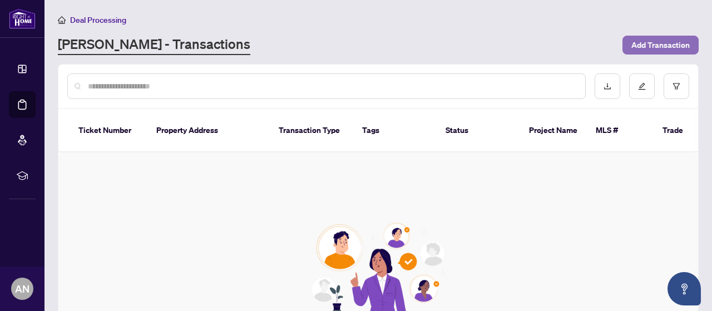
click at [647, 47] on span "Add Transaction" at bounding box center [660, 45] width 58 height 18
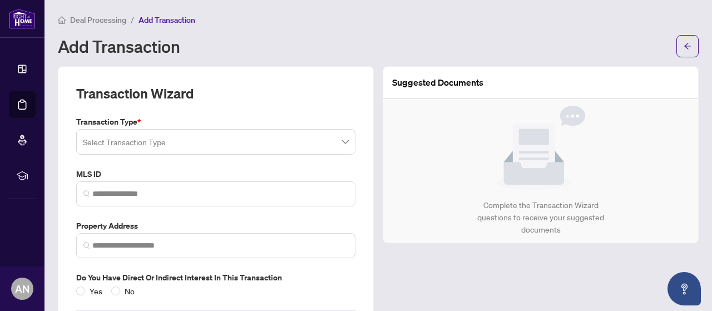
click at [153, 141] on input "search" at bounding box center [211, 143] width 256 height 24
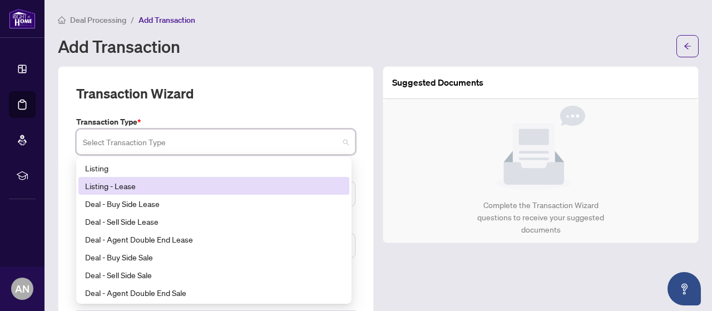
click at [161, 181] on div "Listing - Lease" at bounding box center [214, 186] width 258 height 12
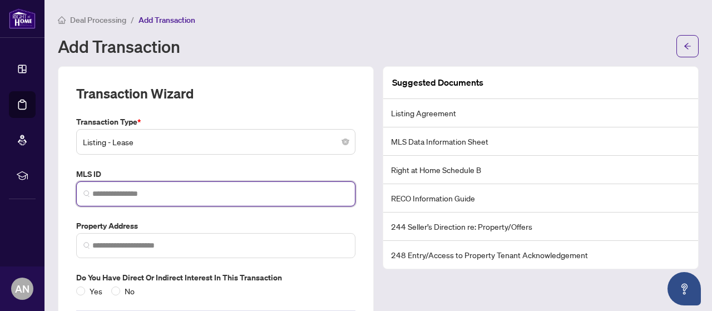
click at [162, 196] on input "search" at bounding box center [220, 194] width 256 height 12
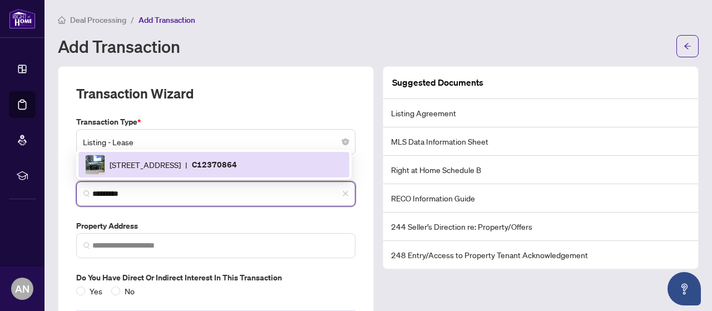
type input "*********"
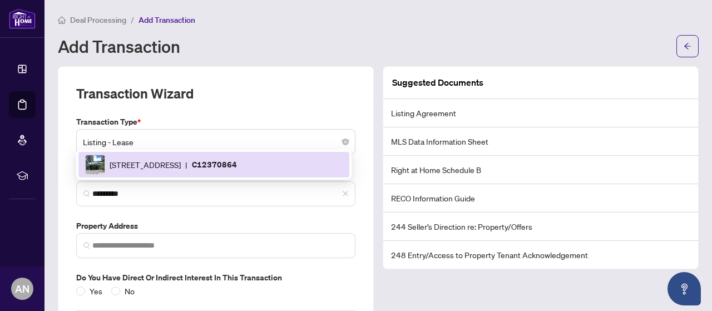
click at [191, 221] on label "Property Address" at bounding box center [215, 226] width 279 height 12
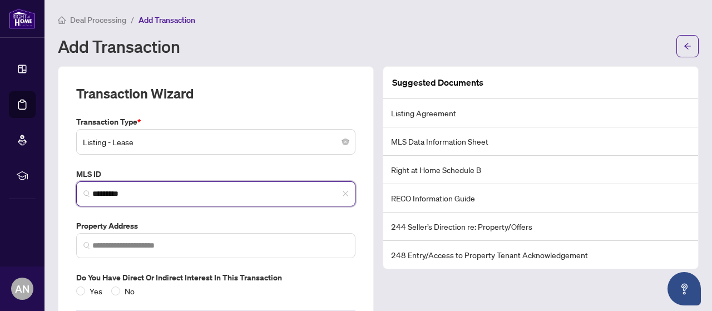
click at [171, 197] on input "*********" at bounding box center [220, 194] width 256 height 12
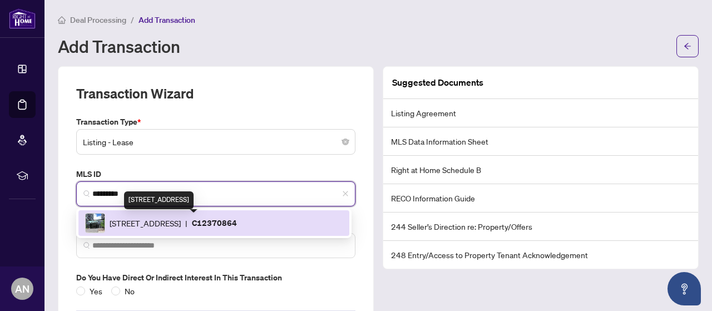
click at [177, 221] on span "[STREET_ADDRESS]" at bounding box center [145, 223] width 71 height 12
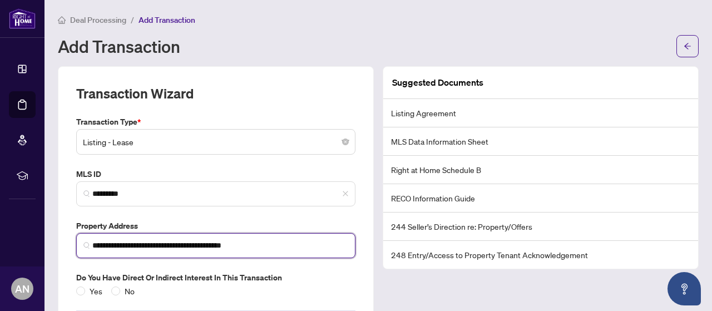
click at [138, 244] on input "**********" at bounding box center [220, 246] width 256 height 12
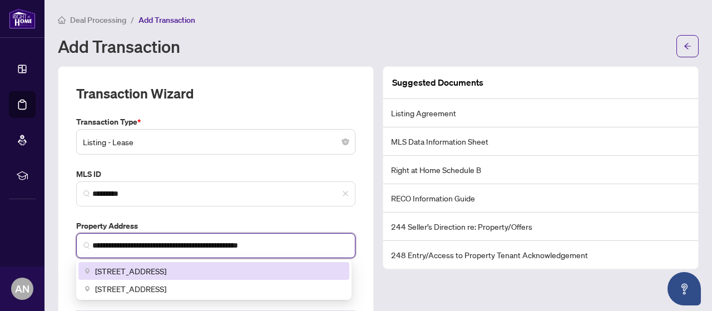
click at [295, 240] on input "**********" at bounding box center [220, 246] width 256 height 12
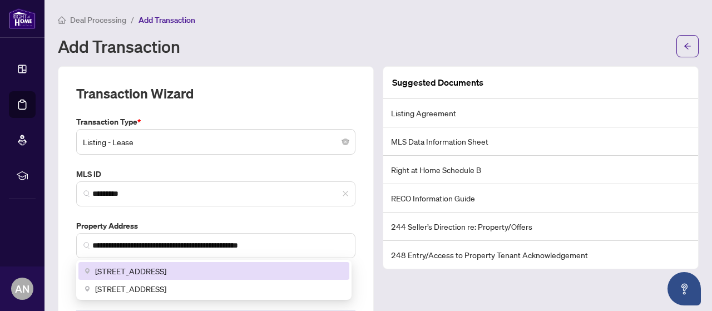
click at [325, 209] on div "**********" at bounding box center [216, 206] width 288 height 181
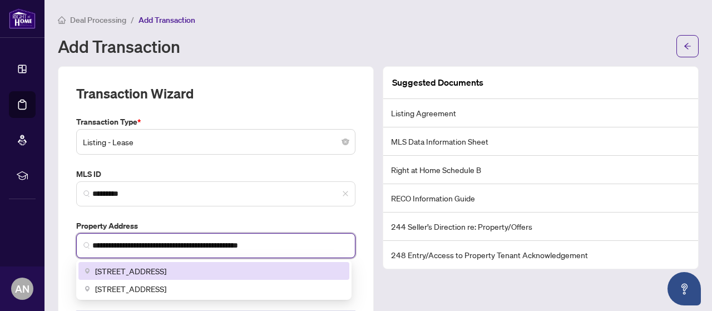
click at [216, 246] on input "**********" at bounding box center [220, 246] width 256 height 12
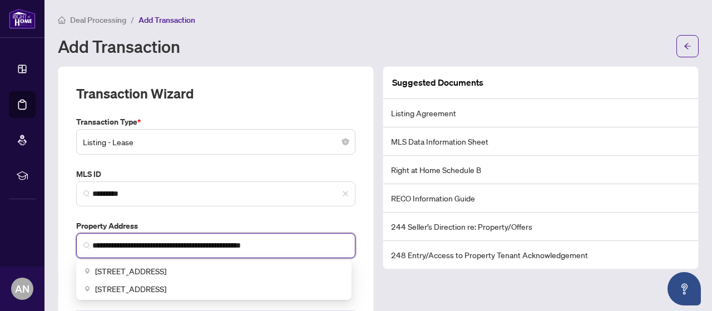
type input "**********"
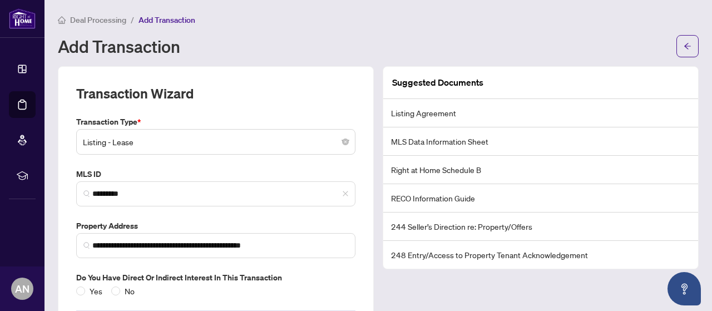
click at [284, 216] on div "**********" at bounding box center [216, 206] width 288 height 181
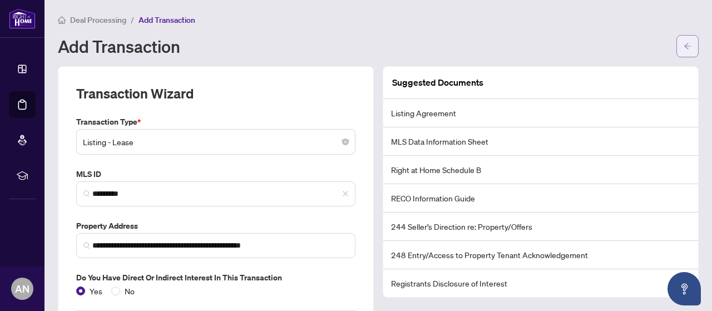
click at [684, 54] on span "button" at bounding box center [688, 46] width 8 height 18
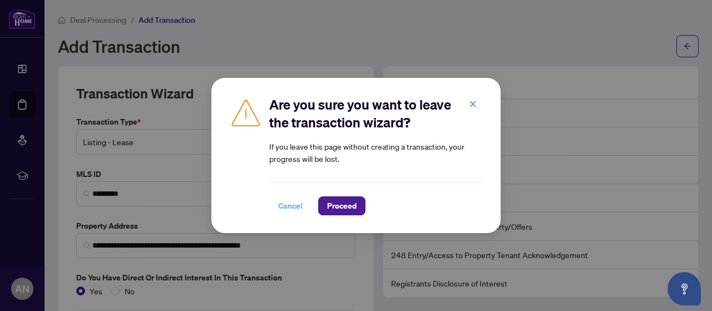
click at [289, 206] on span "Cancel" at bounding box center [290, 206] width 24 height 18
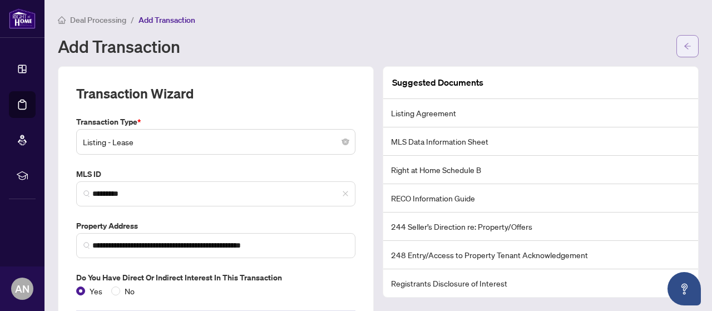
click at [684, 50] on icon "arrow-left" at bounding box center [688, 46] width 8 height 8
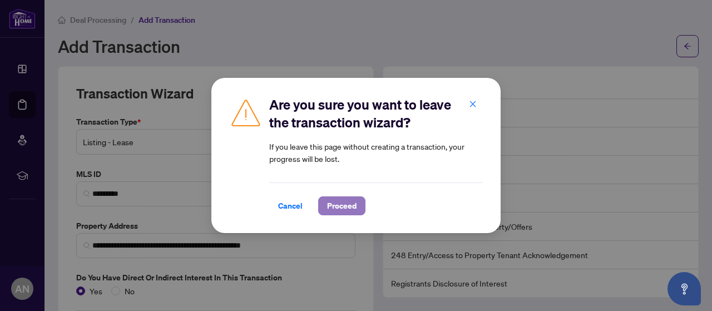
click at [346, 206] on span "Proceed" at bounding box center [341, 206] width 29 height 18
